Goal: Task Accomplishment & Management: Manage account settings

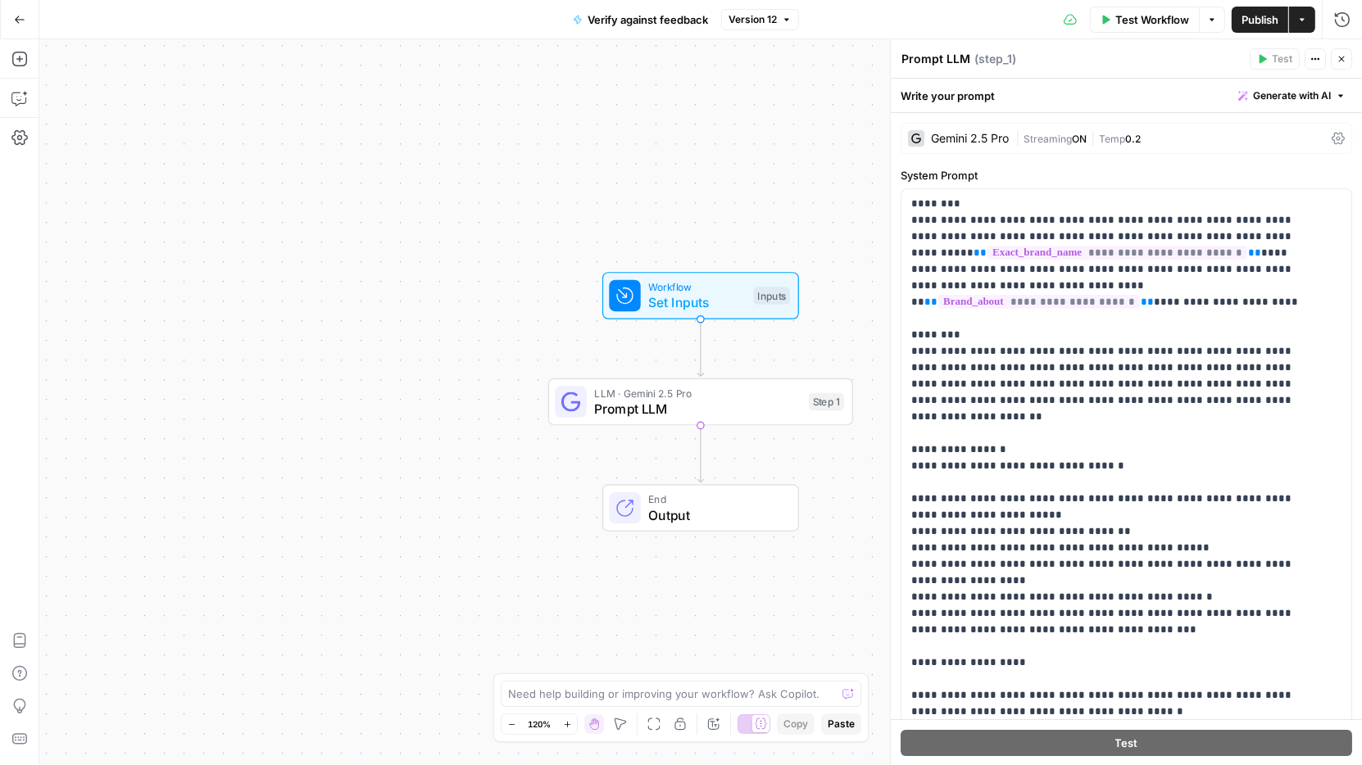
click at [18, 14] on icon "button" at bounding box center [19, 19] width 11 height 11
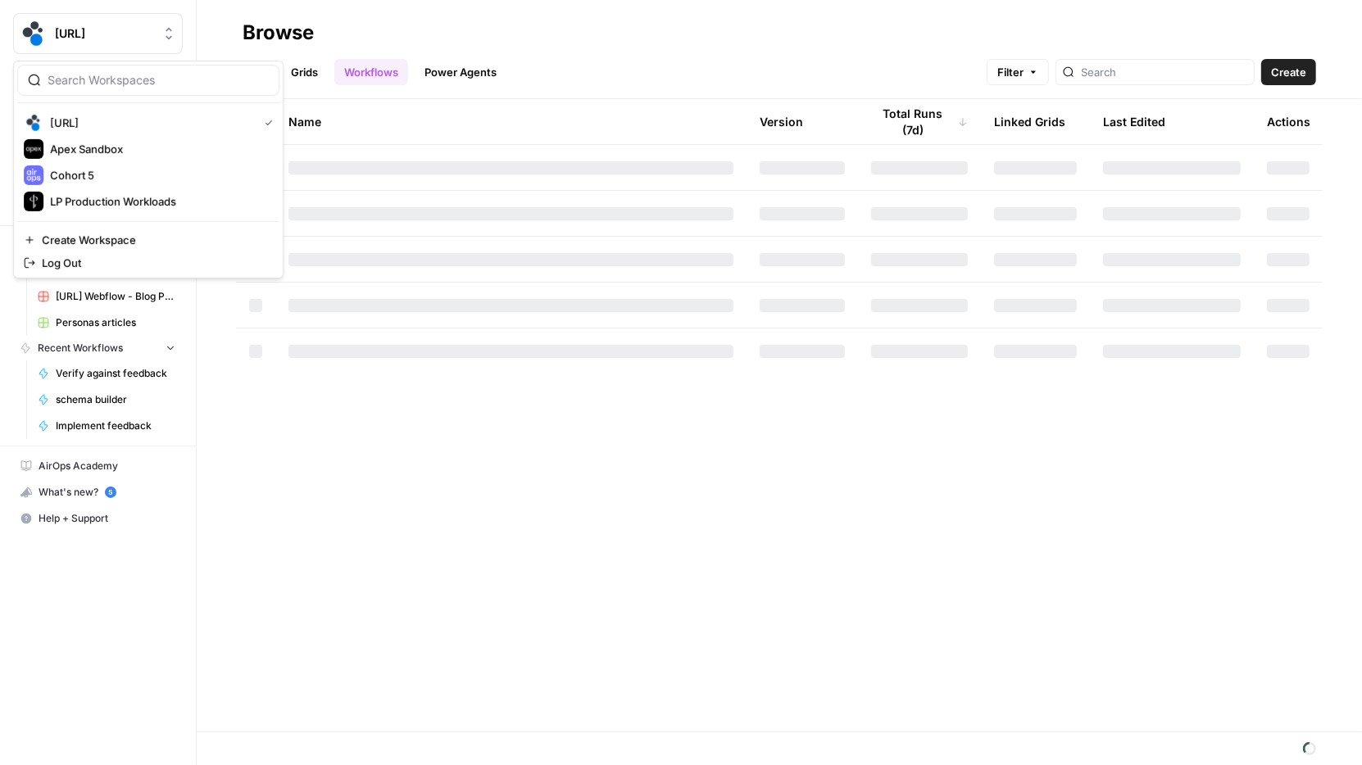
click at [51, 34] on button "[URL]" at bounding box center [98, 33] width 170 height 41
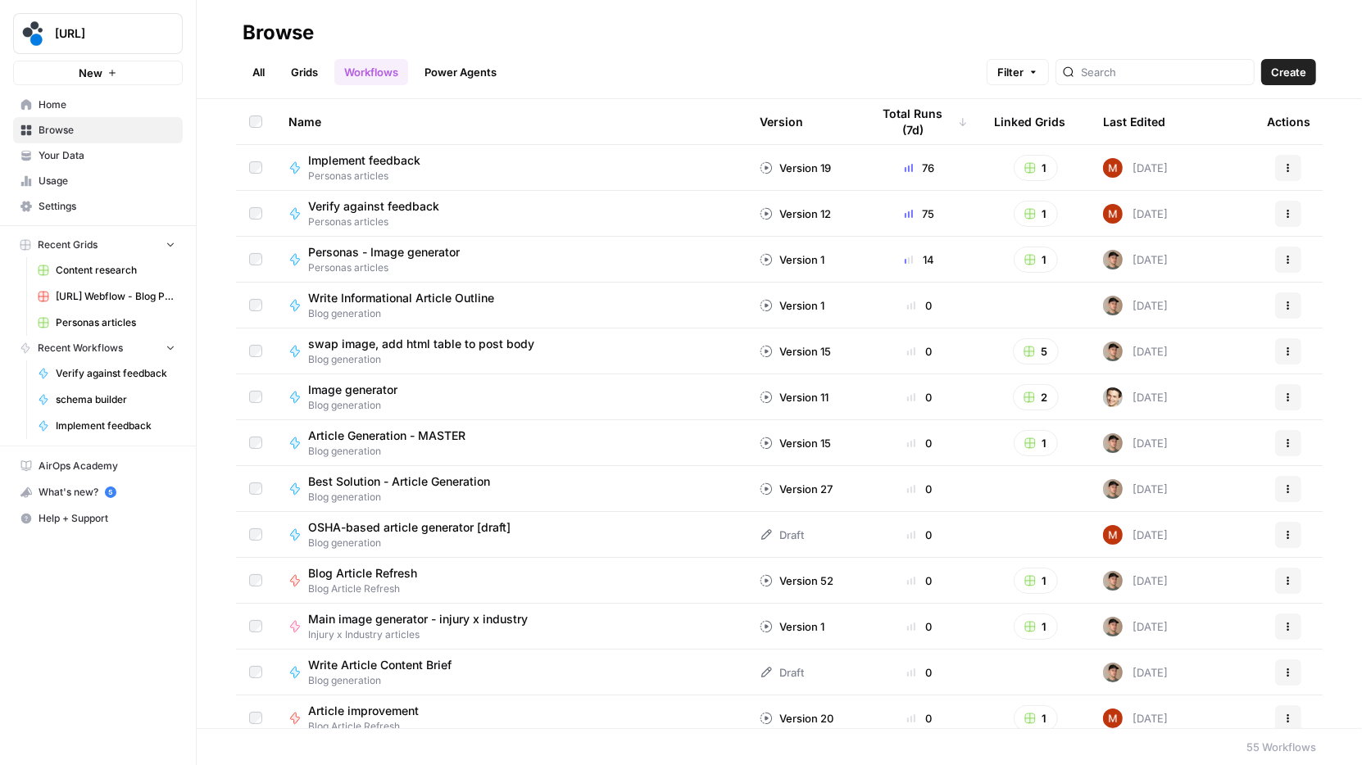
click at [124, 671] on div "[URL] New Home Browse Your Data Usage Settings Recent Grids Content research [U…" at bounding box center [98, 382] width 196 height 765
click at [70, 214] on link "Settings" at bounding box center [98, 206] width 170 height 26
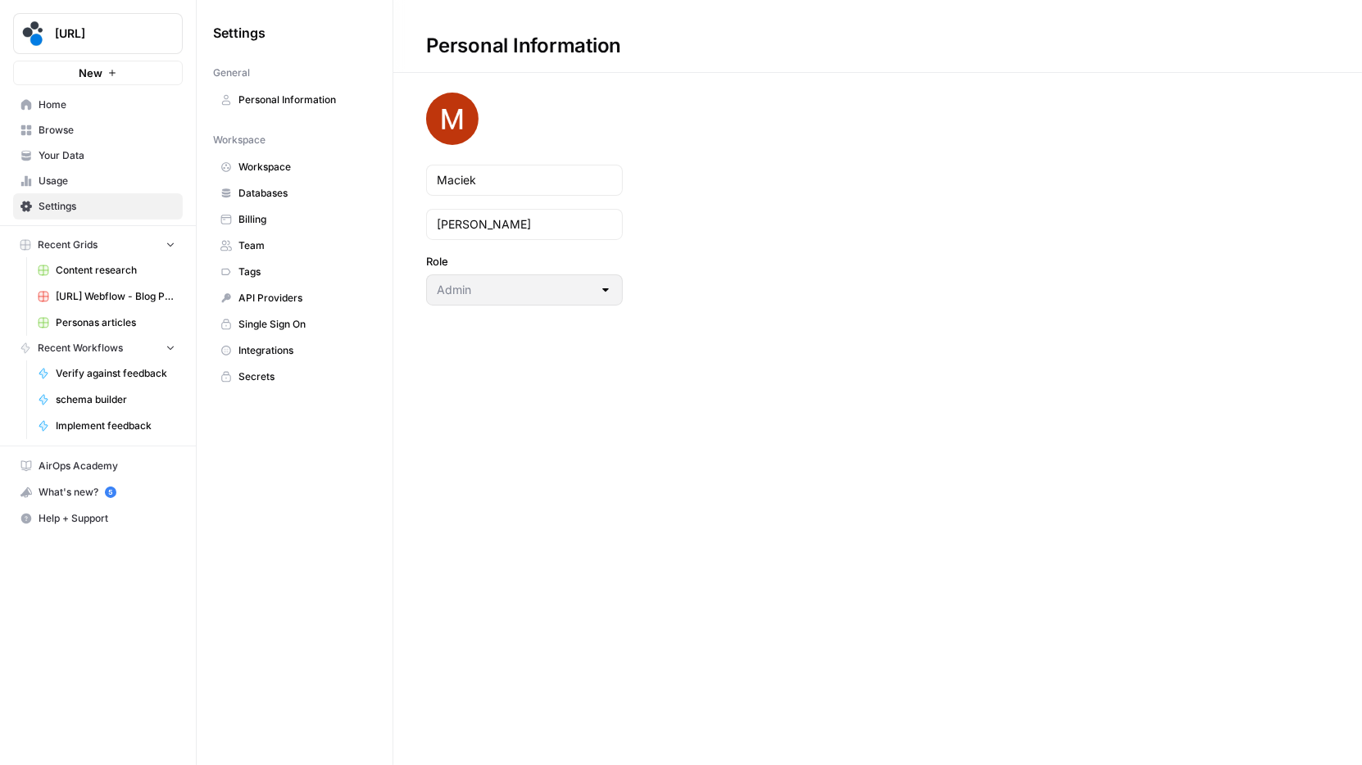
click at [270, 241] on span "Team" at bounding box center [303, 245] width 130 height 15
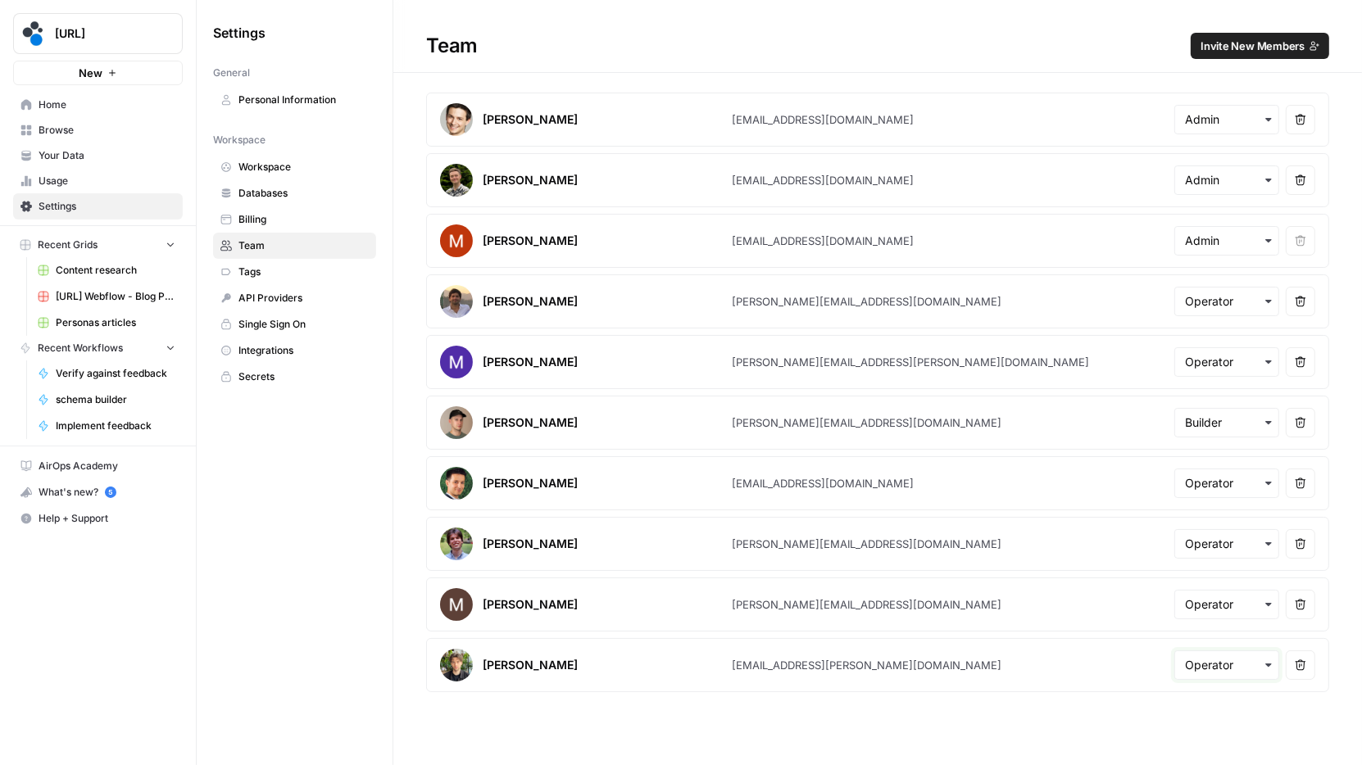
click at [1219, 657] on input "text" at bounding box center [1227, 665] width 84 height 16
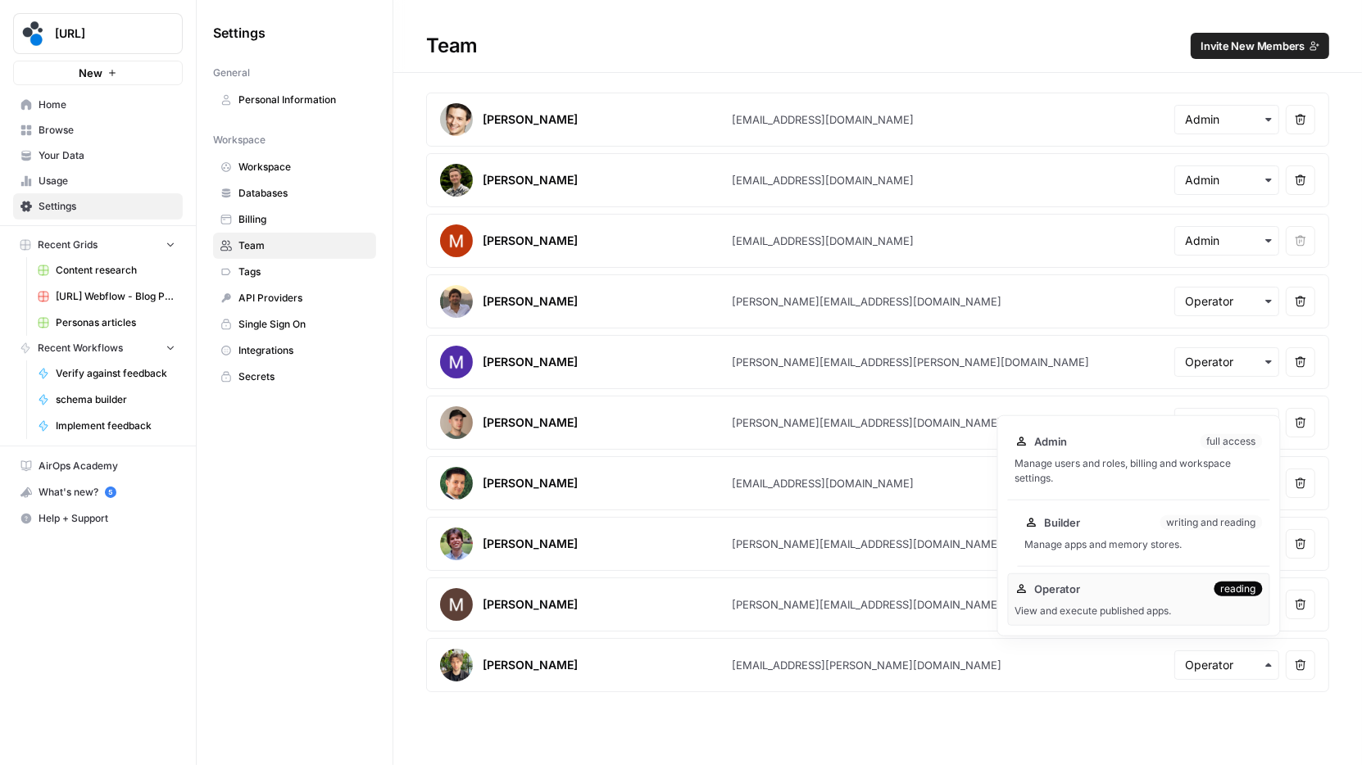
click at [1076, 535] on div "Builder writing and reading Manage apps and memory stores." at bounding box center [1144, 533] width 252 height 52
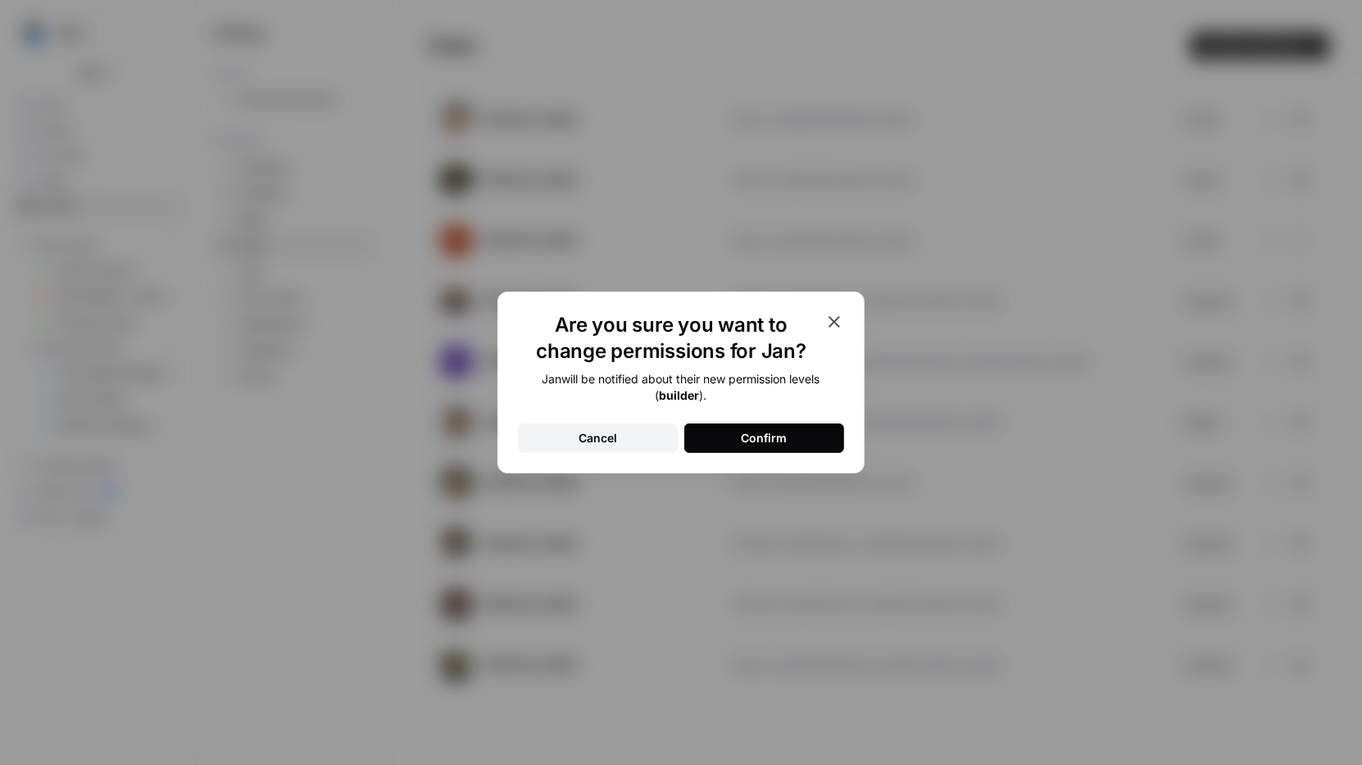
click at [792, 433] on button "Confirm" at bounding box center [764, 438] width 160 height 29
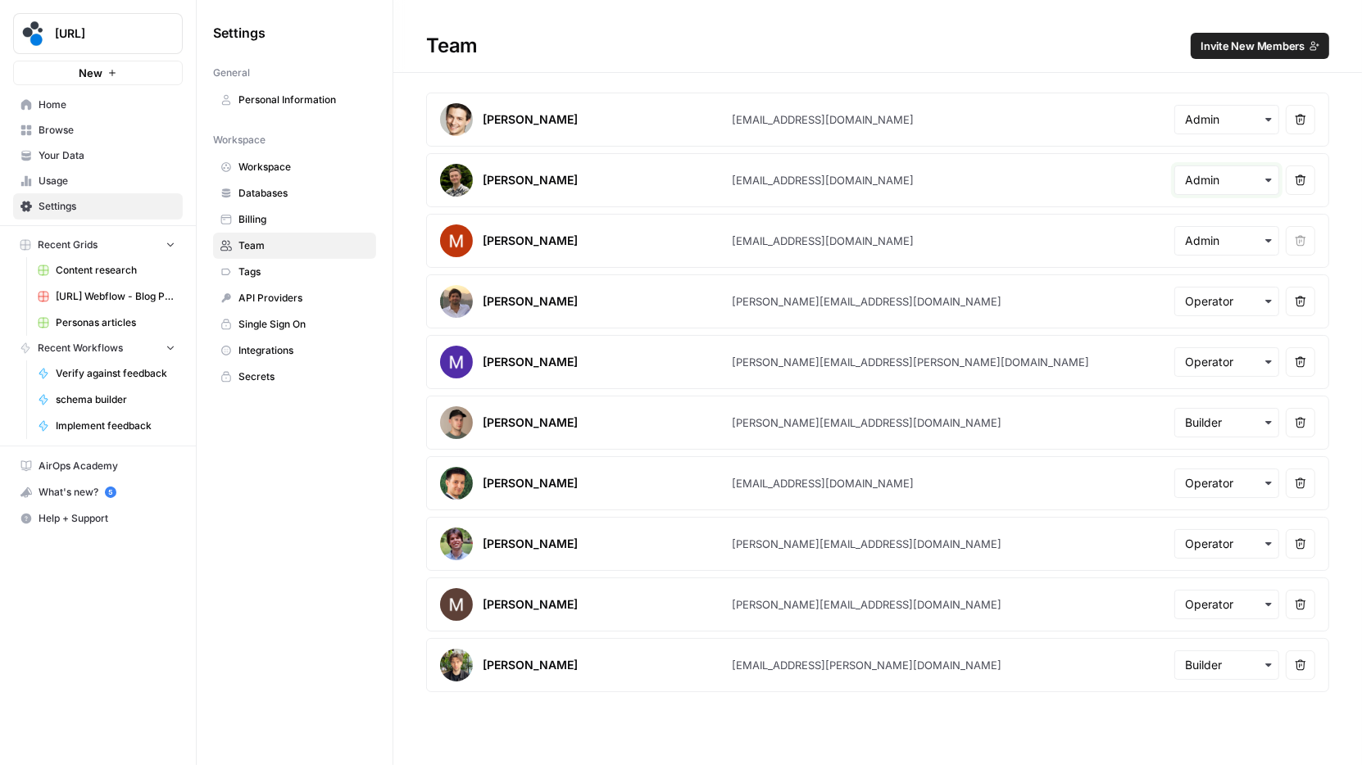
click at [1256, 180] on input "text" at bounding box center [1227, 180] width 84 height 16
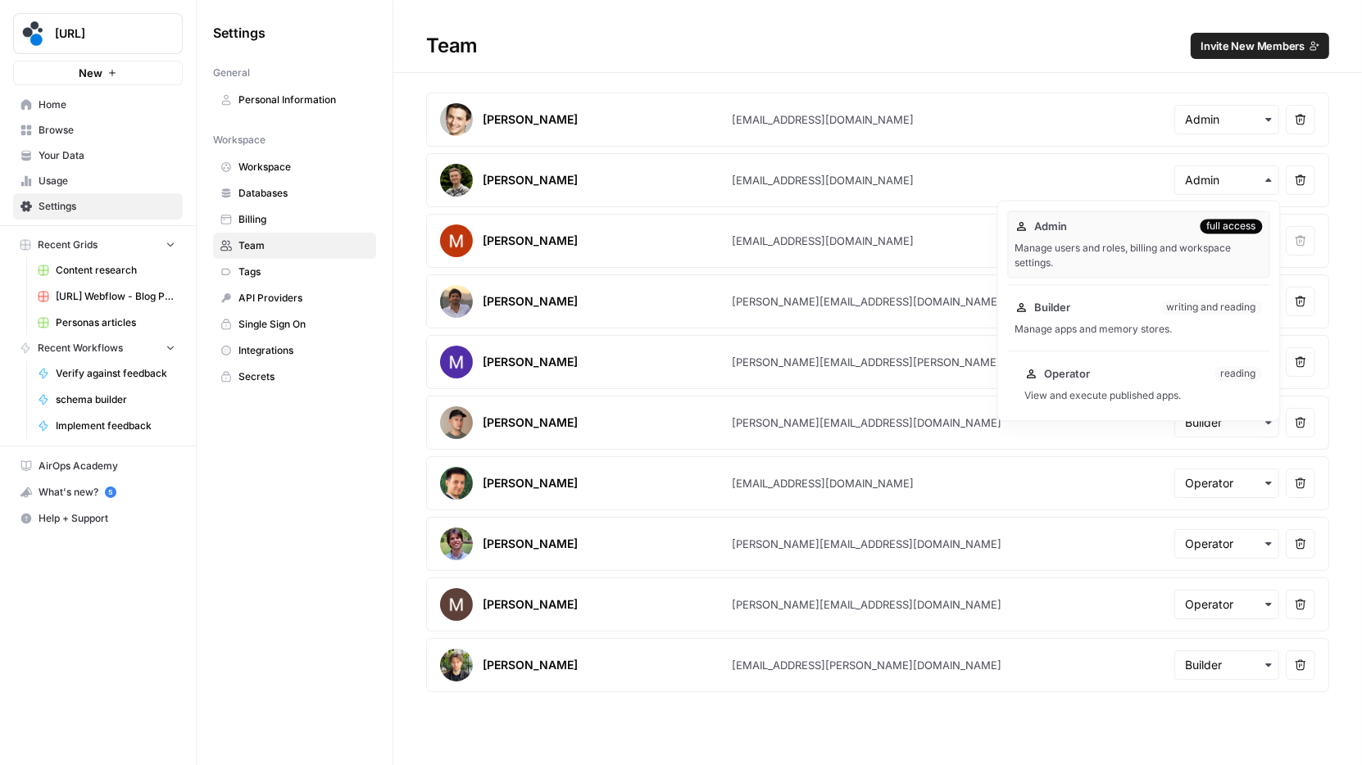
click at [1154, 374] on div "Operator reading" at bounding box center [1144, 373] width 238 height 16
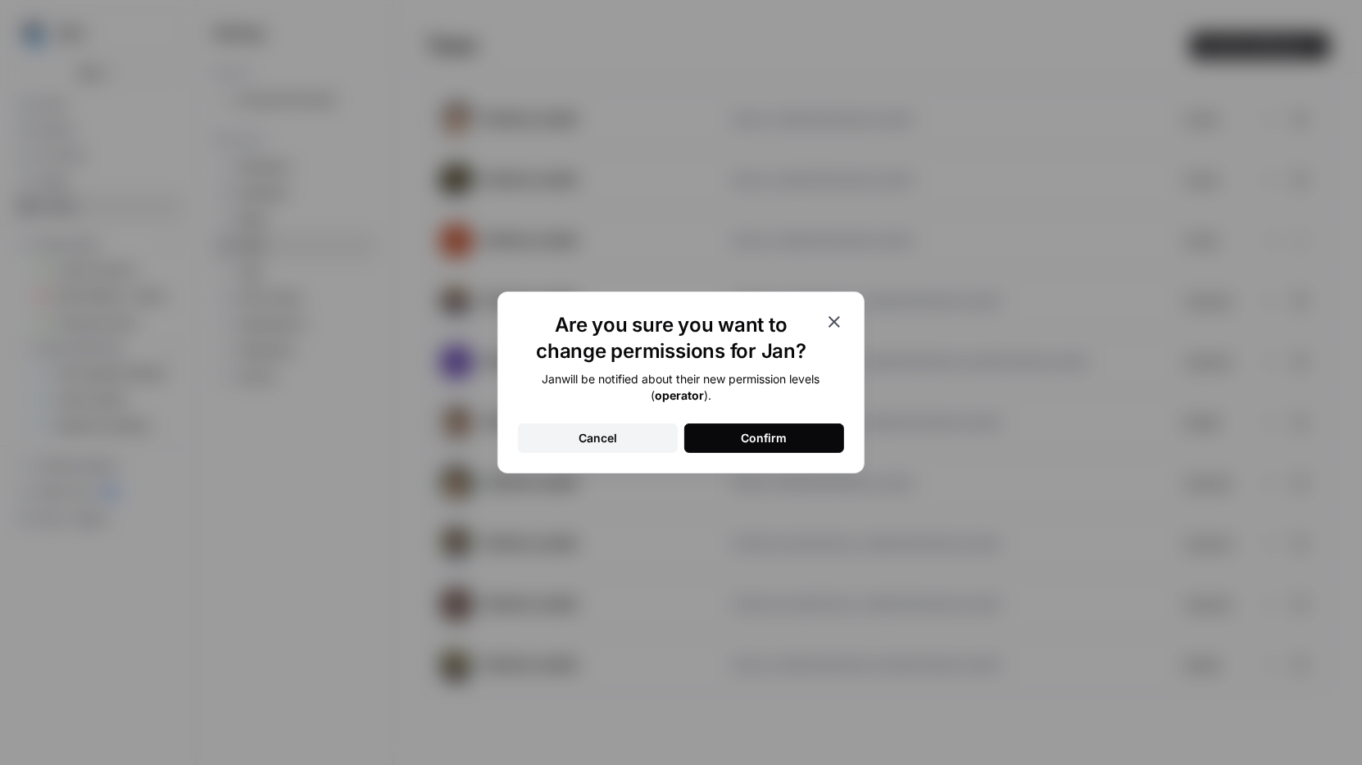
click at [787, 437] on button "Confirm" at bounding box center [764, 438] width 160 height 29
